Goal: Task Accomplishment & Management: Use online tool/utility

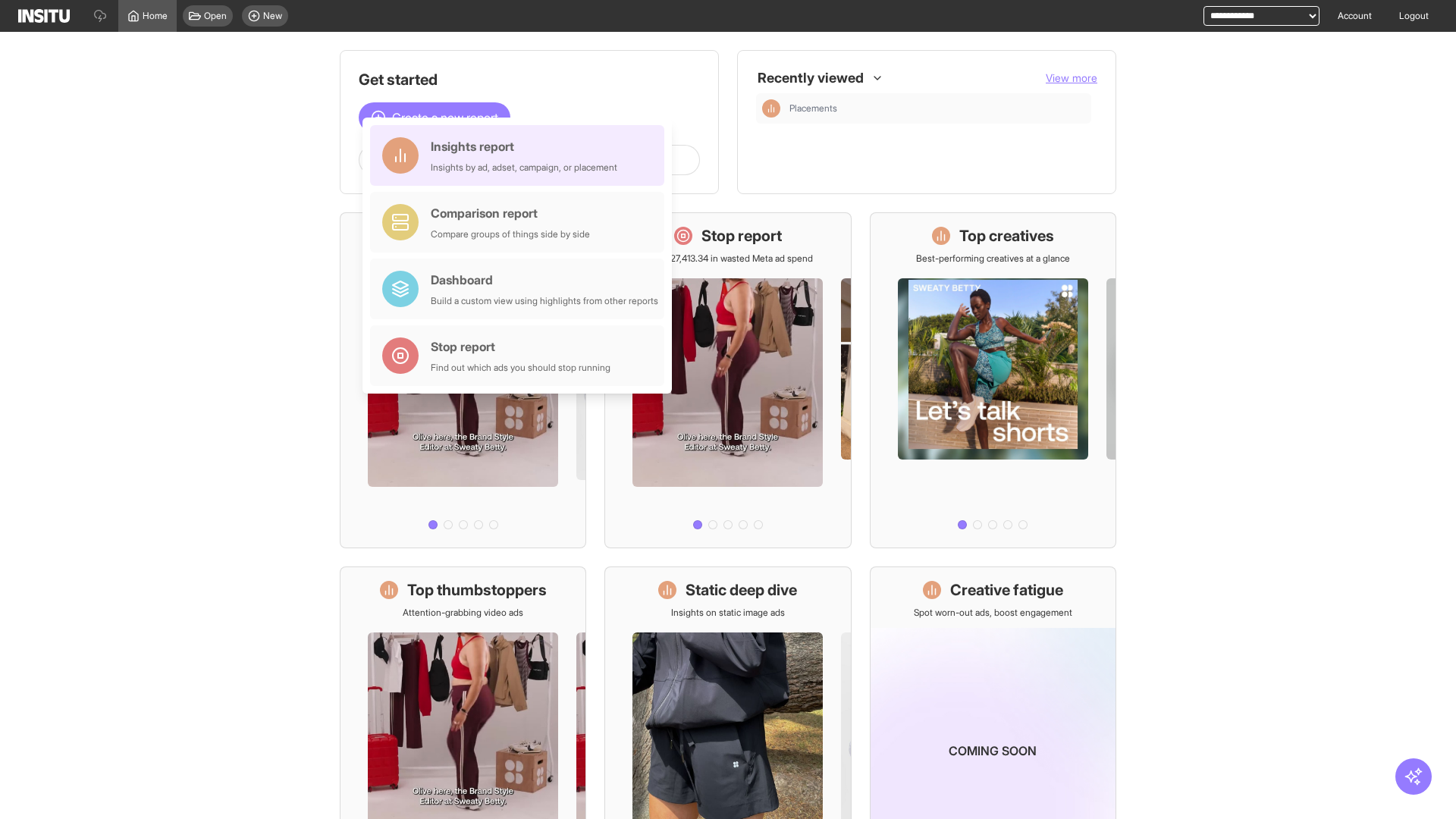
click at [521, 156] on div "Insights report Insights by ad, adset, campaign, or placement" at bounding box center [524, 156] width 187 height 36
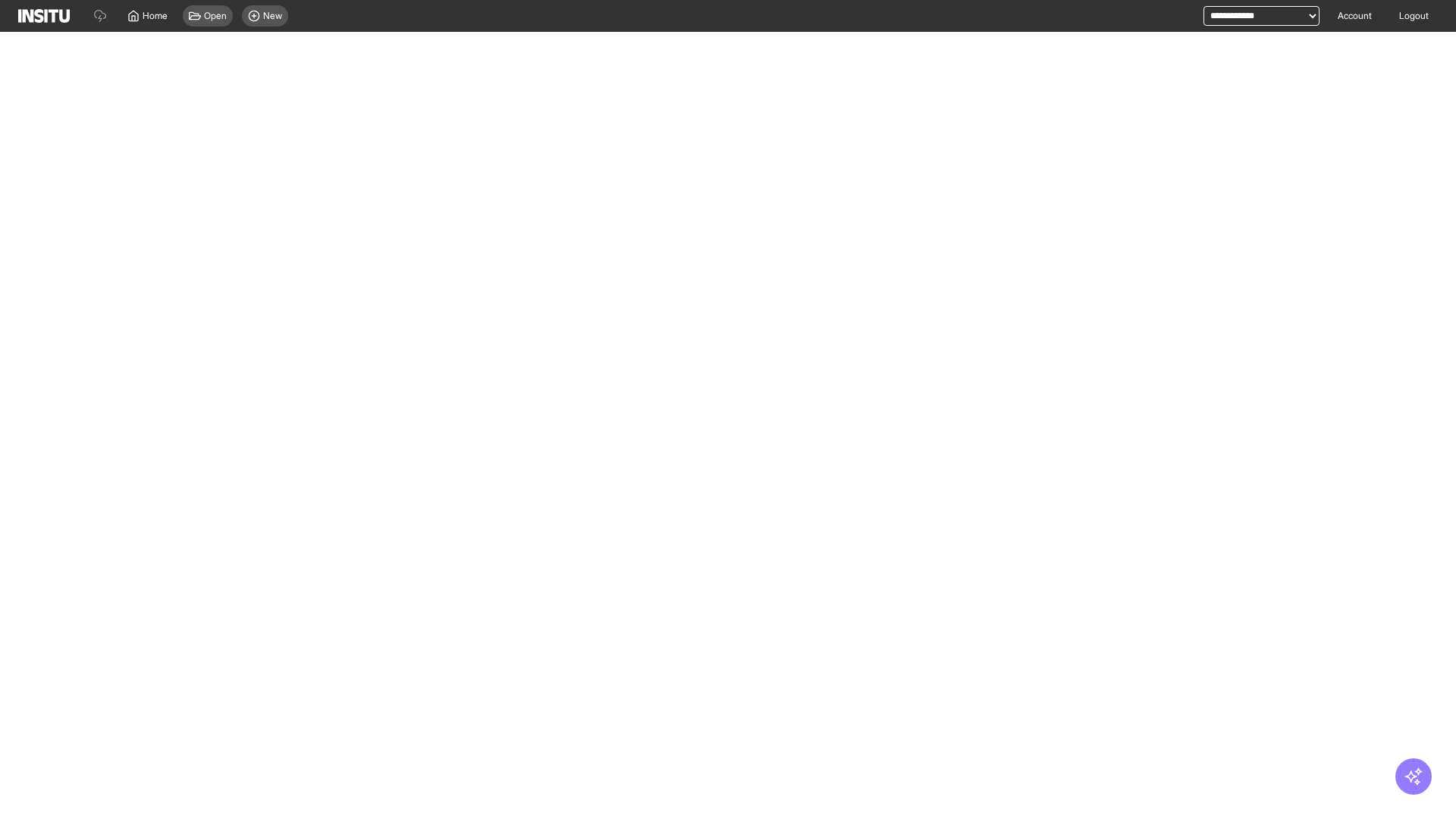
select select "**"
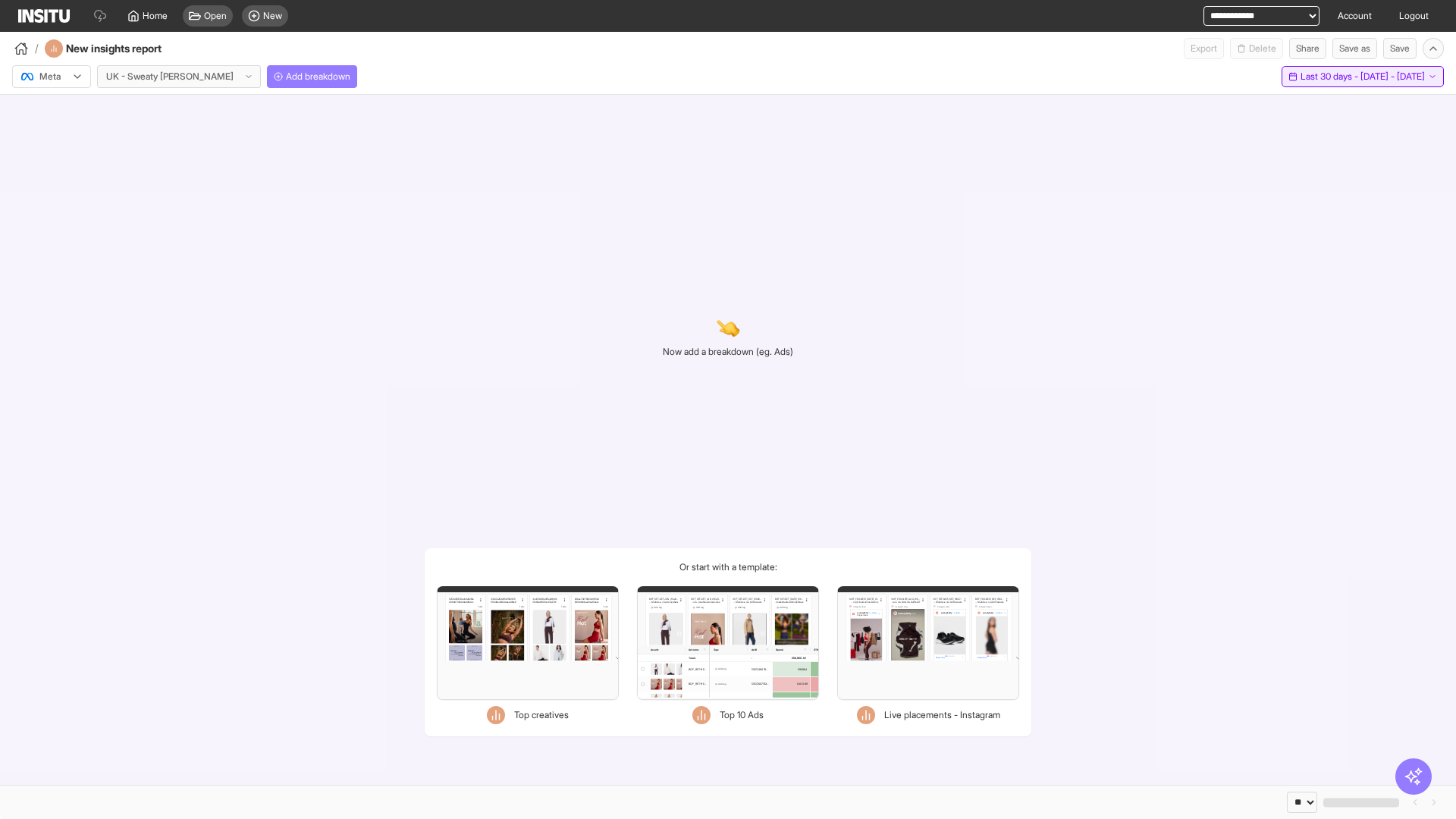
click at [1332, 77] on span "Last 30 days - [DATE] - [DATE]" at bounding box center [1363, 76] width 124 height 12
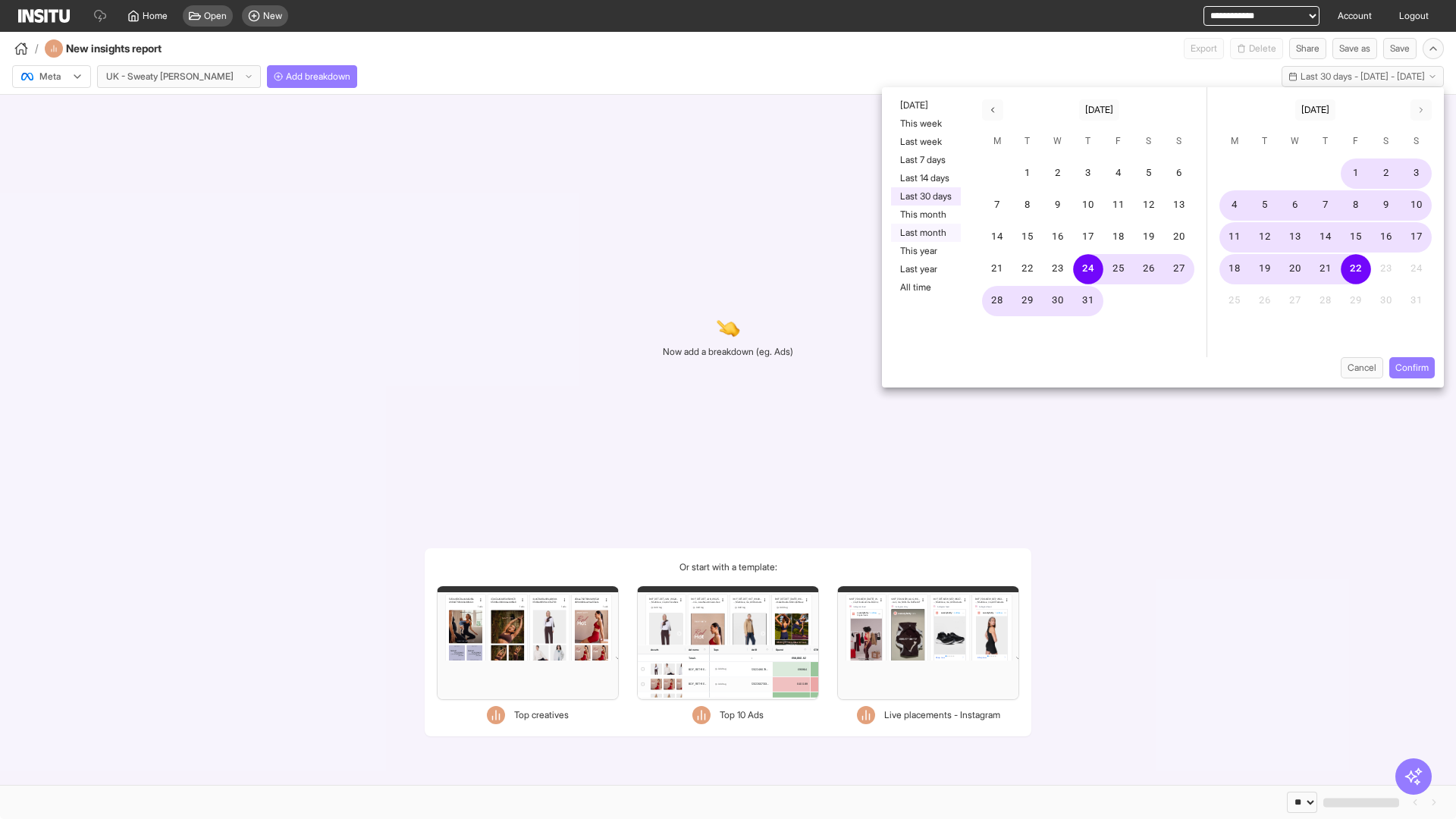
click at [924, 233] on button "Last month" at bounding box center [926, 233] width 70 height 18
